Goal: Task Accomplishment & Management: Complete application form

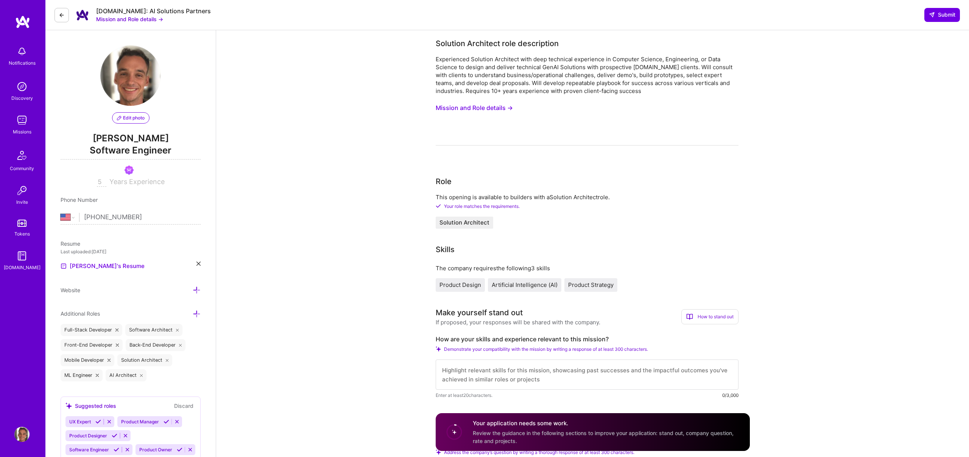
select select "US"
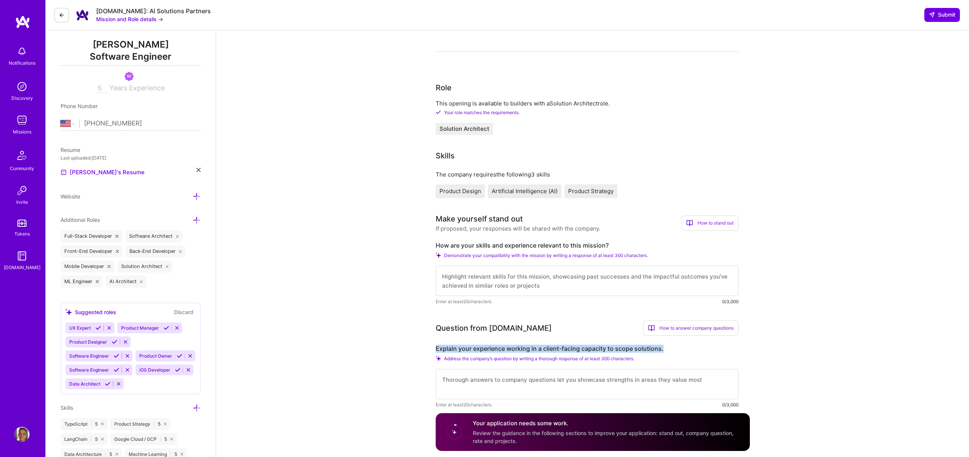
scroll to position [1, 0]
click at [474, 379] on textarea at bounding box center [586, 384] width 303 height 30
paste textarea "L ipsu dol sitametcons adip elitsed doeiusm te i utlabo-etdolo magnaali en admi…"
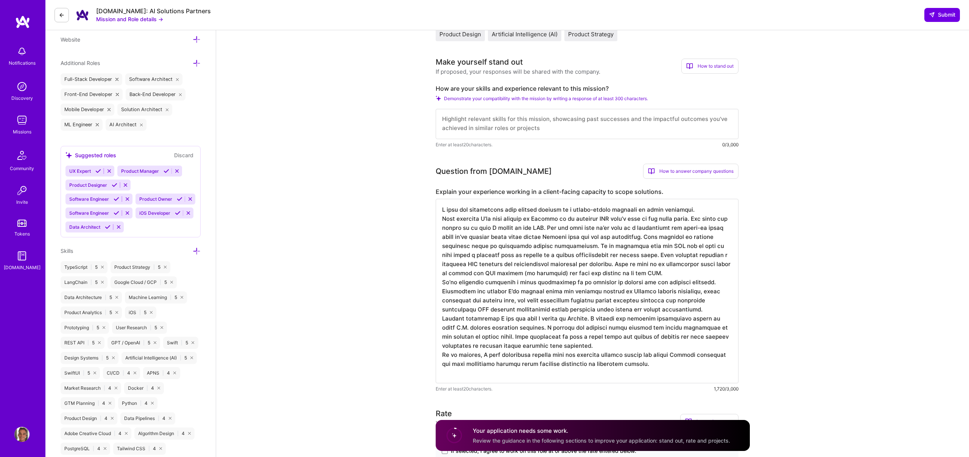
scroll to position [462, 0]
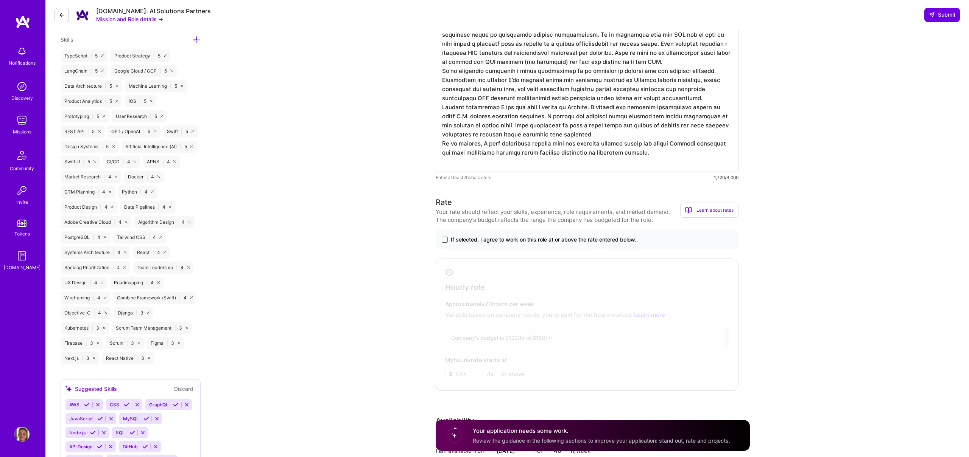
type textarea "L ipsu dol sitametcons adip elitsed doeiusm te i utlabo-etdolo magnaali en admi…"
click at [445, 239] on span at bounding box center [445, 240] width 6 height 6
click at [0, 0] on input "If selected, I agree to work on this role at or above the rate entered below." at bounding box center [0, 0] width 0 height 0
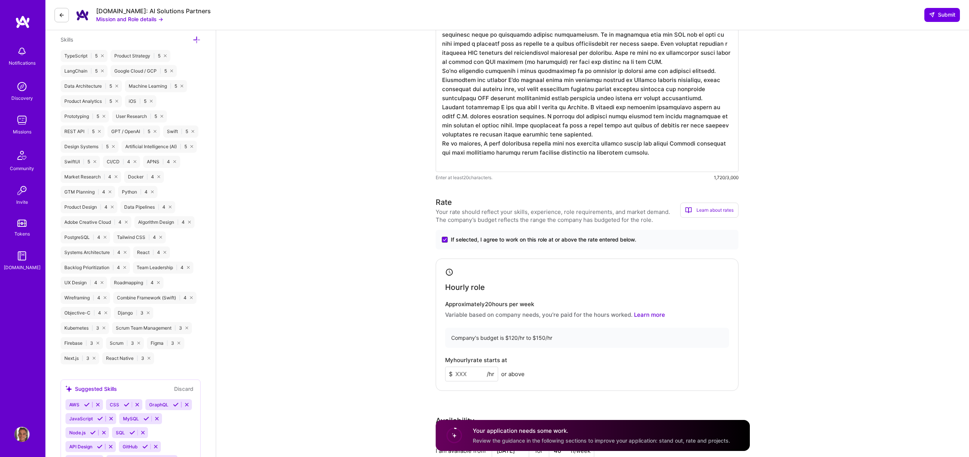
click at [471, 372] on input at bounding box center [471, 374] width 53 height 15
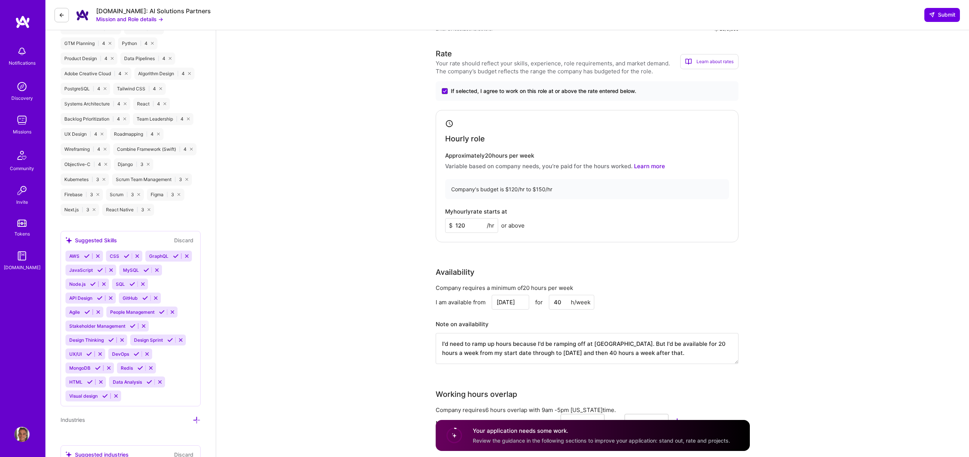
scroll to position [714, 0]
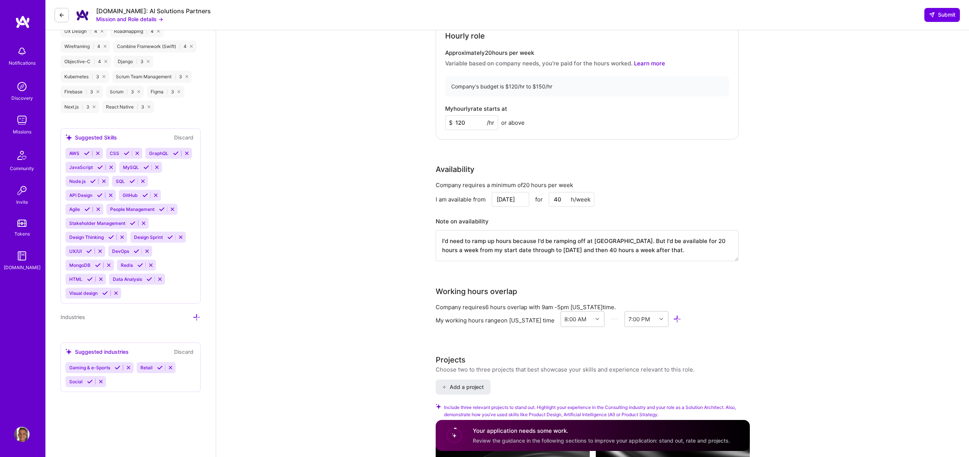
type input "120"
click at [535, 246] on textarea "I'd need to ramp up hours because I'd be ramping off at [GEOGRAPHIC_DATA]. But …" at bounding box center [586, 245] width 303 height 31
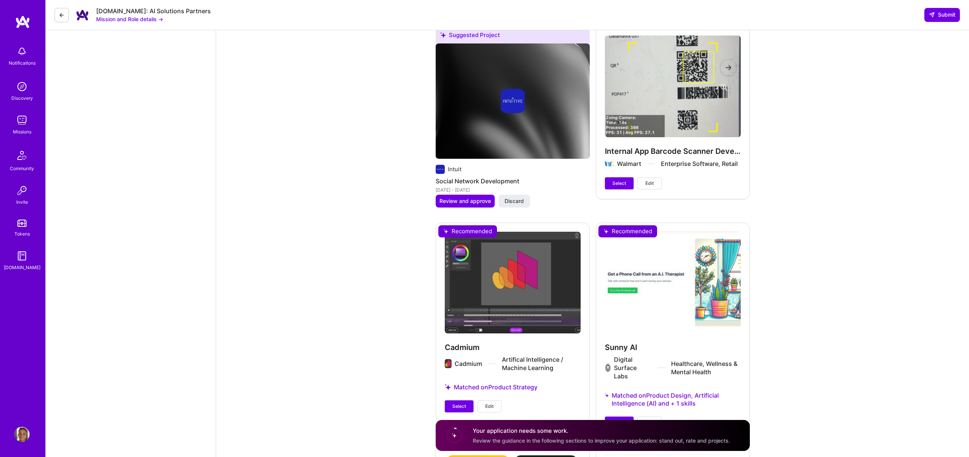
scroll to position [1903, 0]
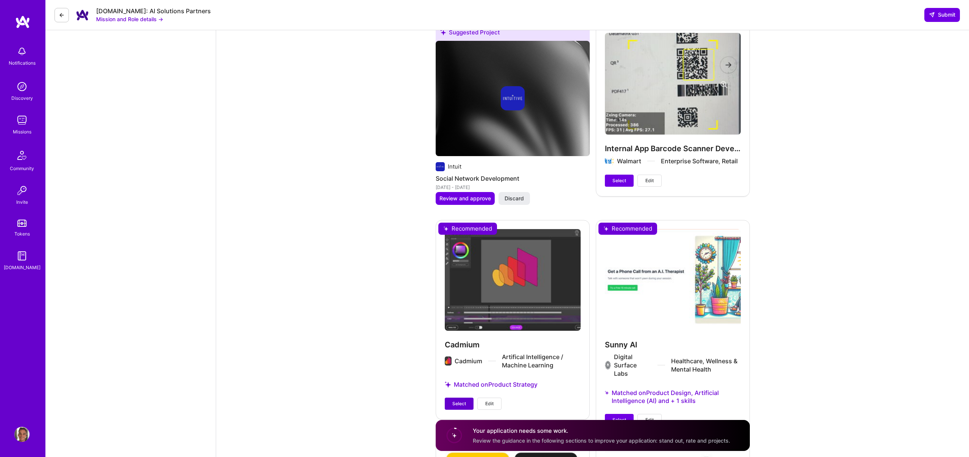
click at [455, 402] on span "Select" at bounding box center [459, 404] width 14 height 7
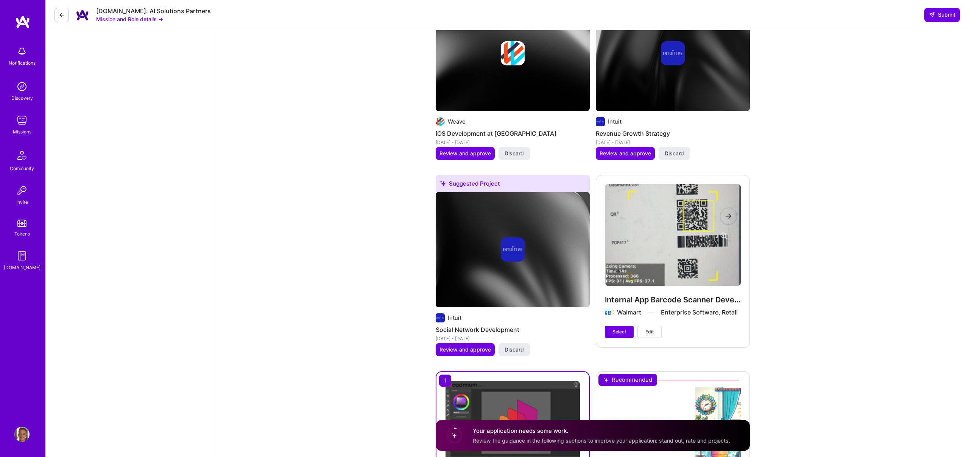
scroll to position [1753, 0]
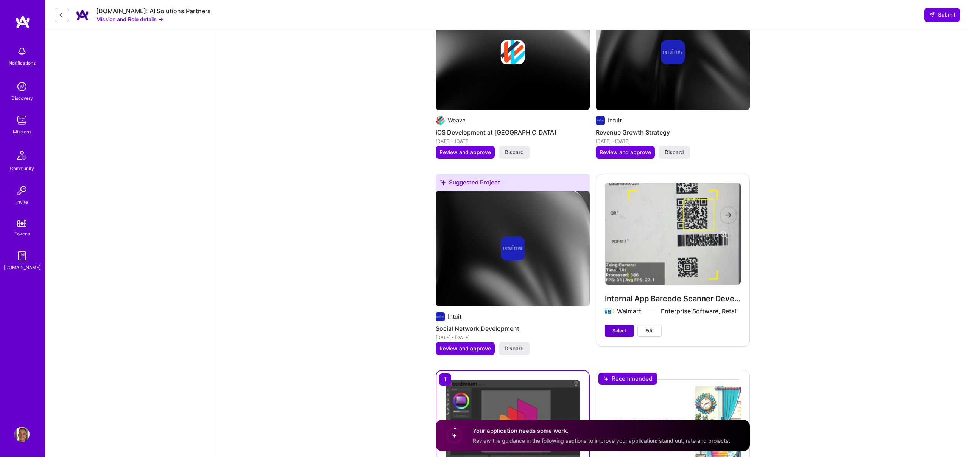
click at [615, 330] on span "Select" at bounding box center [619, 331] width 14 height 7
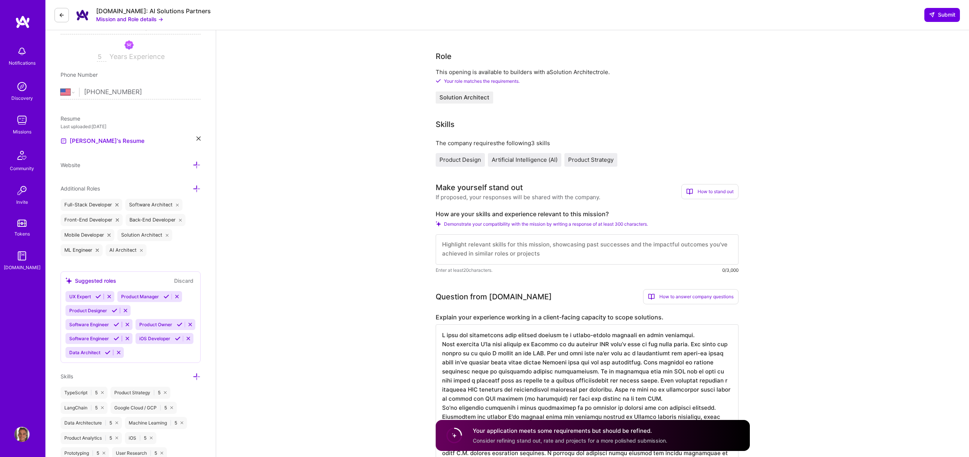
scroll to position [0, 0]
click at [513, 243] on textarea at bounding box center [586, 250] width 303 height 30
paste textarea "I can build prototypes using LLMs, RAG, and/or vector storage. I have experienc…"
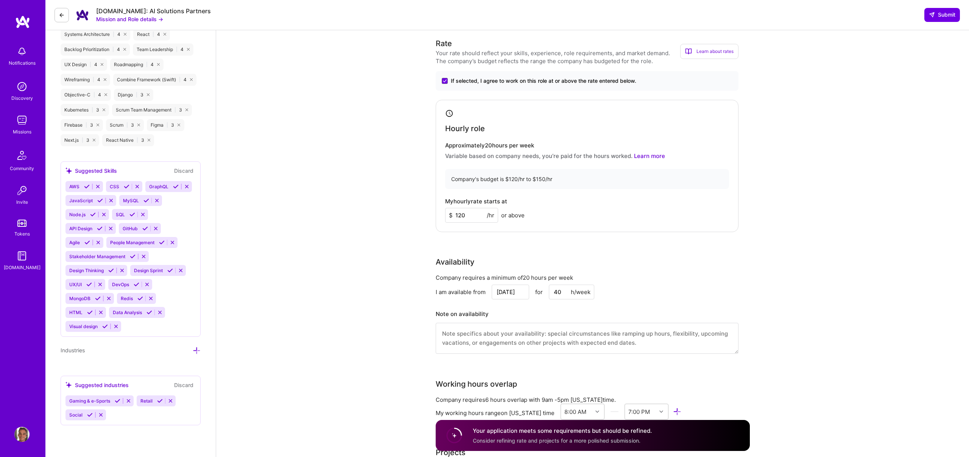
scroll to position [671, 0]
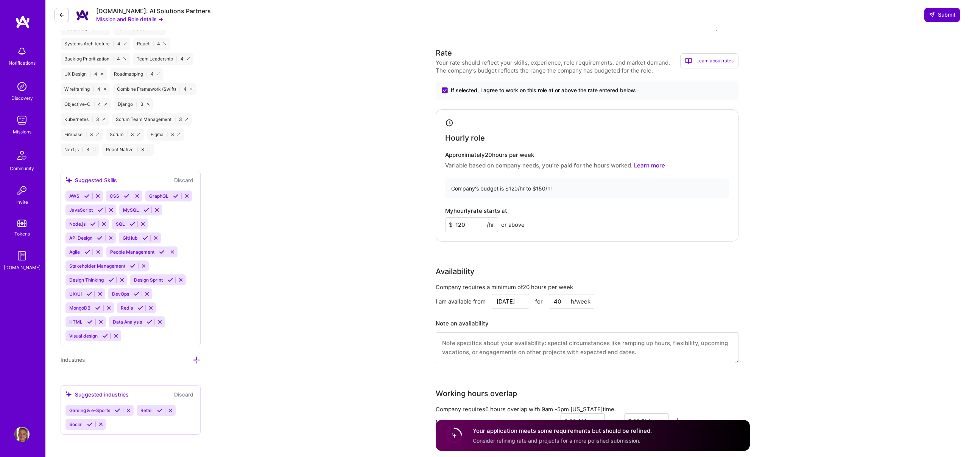
type textarea "I can build prototypes using LLMs, RAG, and/or vector storage. I have experienc…"
click at [934, 17] on icon at bounding box center [931, 15] width 6 height 6
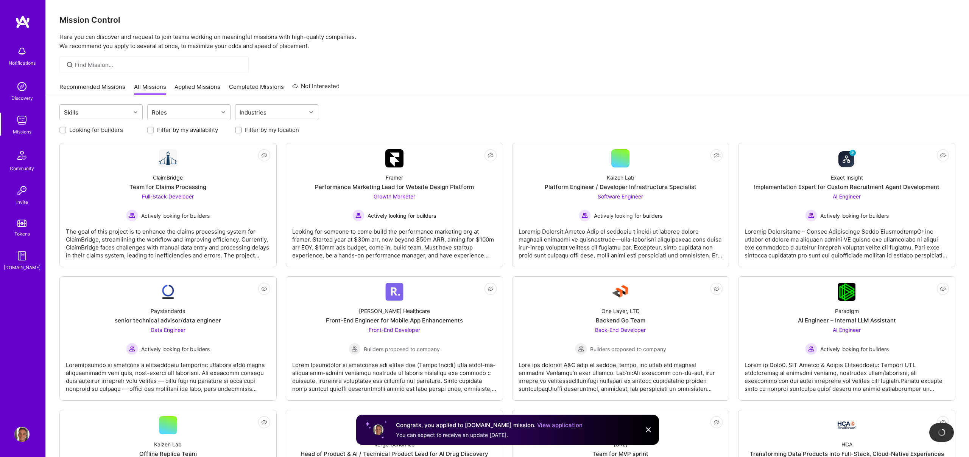
click at [86, 131] on label "Looking for builders" at bounding box center [96, 130] width 54 height 8
click at [66, 131] on input "Looking for builders" at bounding box center [63, 130] width 5 height 5
checkbox input "true"
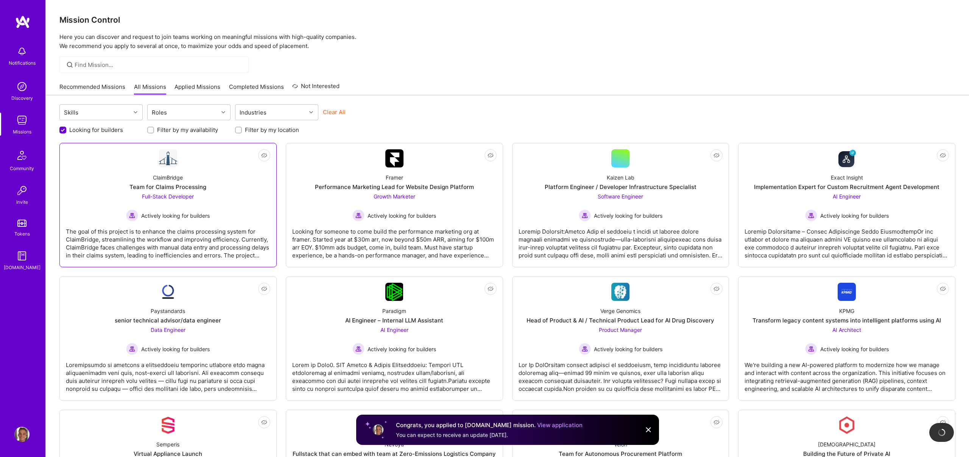
click at [171, 183] on div "Team for Claims Processing" at bounding box center [167, 187] width 77 height 8
click at [776, 200] on div "Exact Insight Implementation Expert for Custom Recruitment Agent Development AI…" at bounding box center [846, 195] width 204 height 54
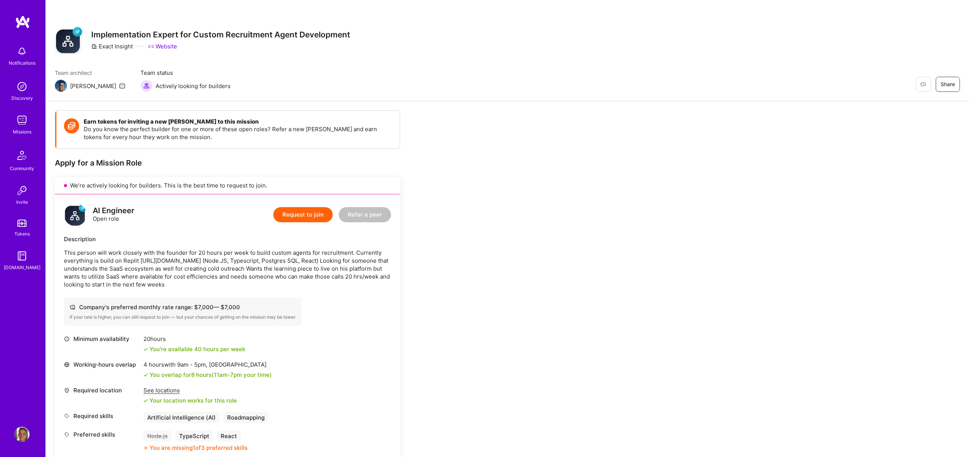
drag, startPoint x: 104, startPoint y: 255, endPoint x: 177, endPoint y: 283, distance: 77.8
click at [177, 283] on p "This person will work closely with the founder for 20 hours per week to build c…" at bounding box center [227, 269] width 327 height 40
click at [179, 283] on p "This person will work closely with the founder for 20 hours per week to build c…" at bounding box center [227, 269] width 327 height 40
drag, startPoint x: 190, startPoint y: 284, endPoint x: 141, endPoint y: 272, distance: 49.9
click at [141, 272] on p "This person will work closely with the founder for 20 hours per week to build c…" at bounding box center [227, 269] width 327 height 40
